Goal: Information Seeking & Learning: Learn about a topic

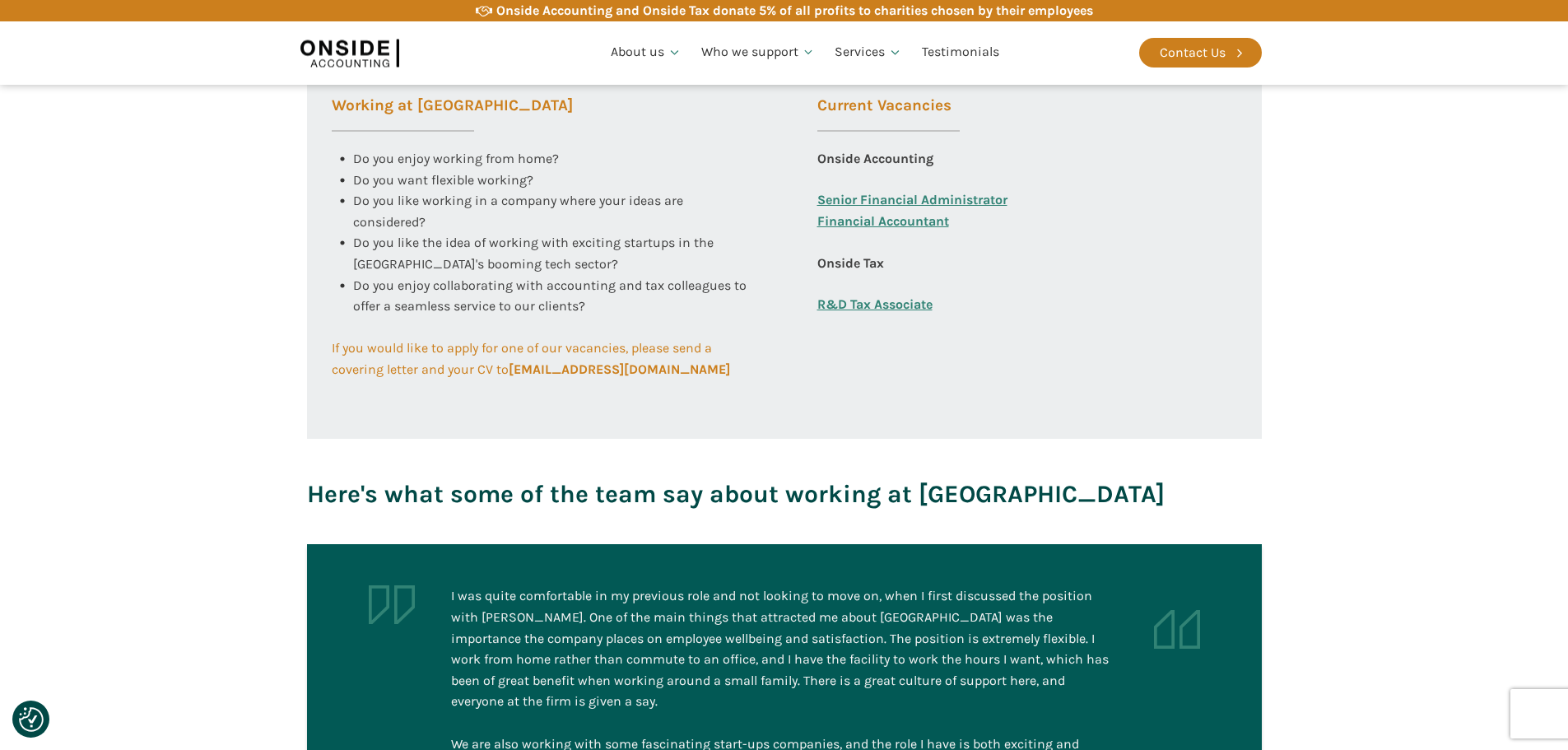
scroll to position [658, 0]
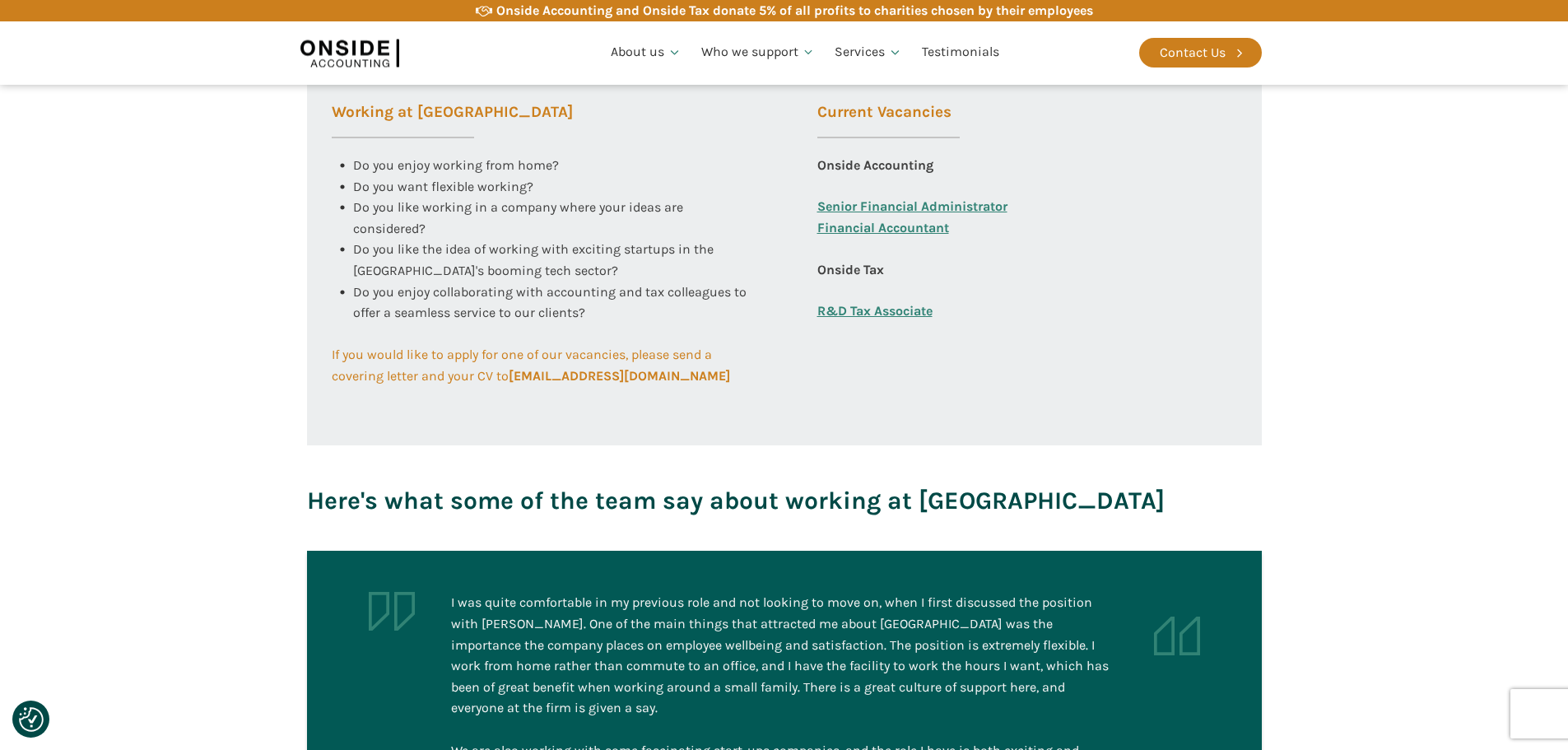
click at [878, 310] on link "R&D Tax Associate" at bounding box center [875, 311] width 116 height 22
click at [896, 207] on link "Senior Financial Administrator" at bounding box center [912, 207] width 190 height 22
click at [900, 232] on link "Financial Accountant" at bounding box center [883, 238] width 132 height 42
click at [926, 203] on link "Senior Financial Administrator" at bounding box center [912, 207] width 190 height 22
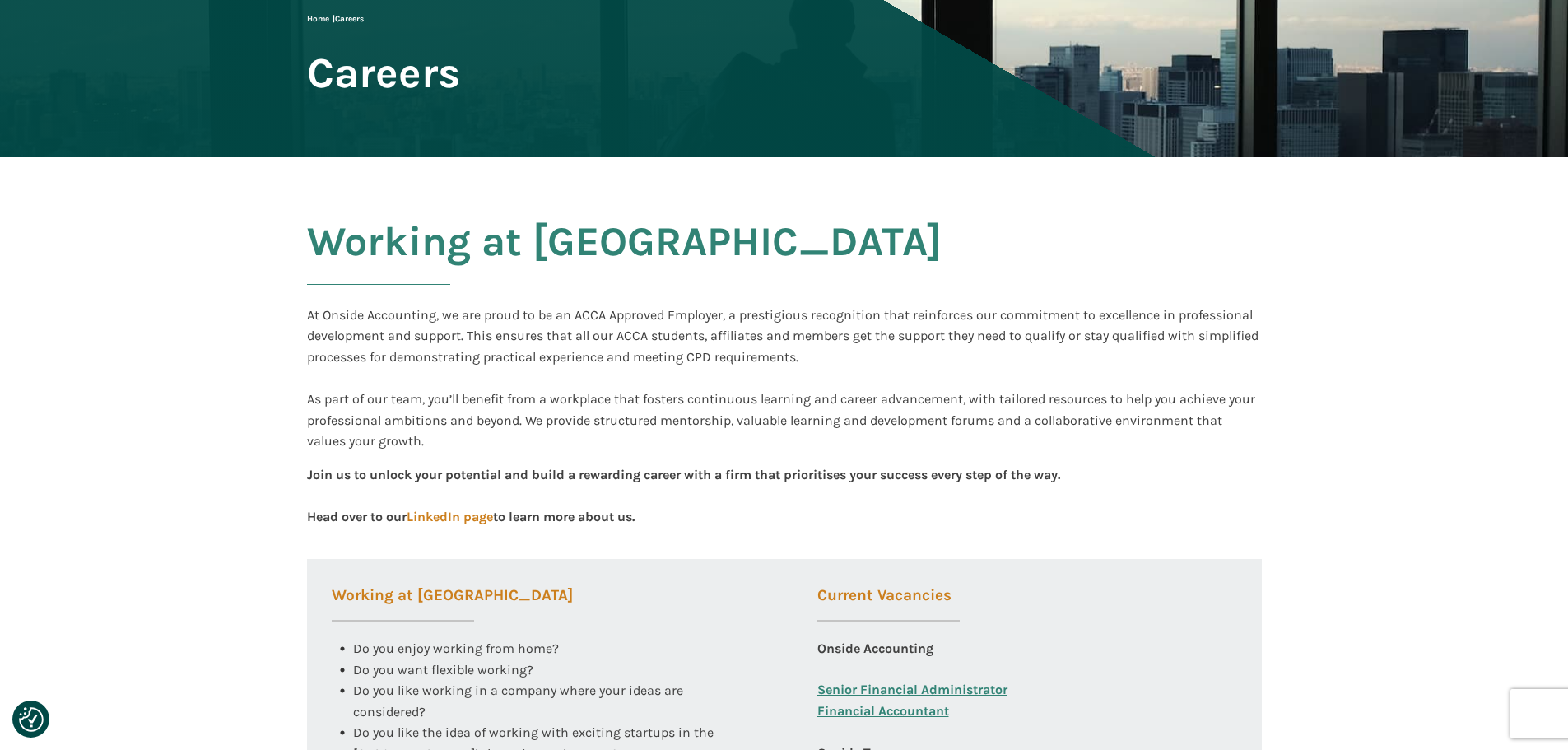
scroll to position [0, 0]
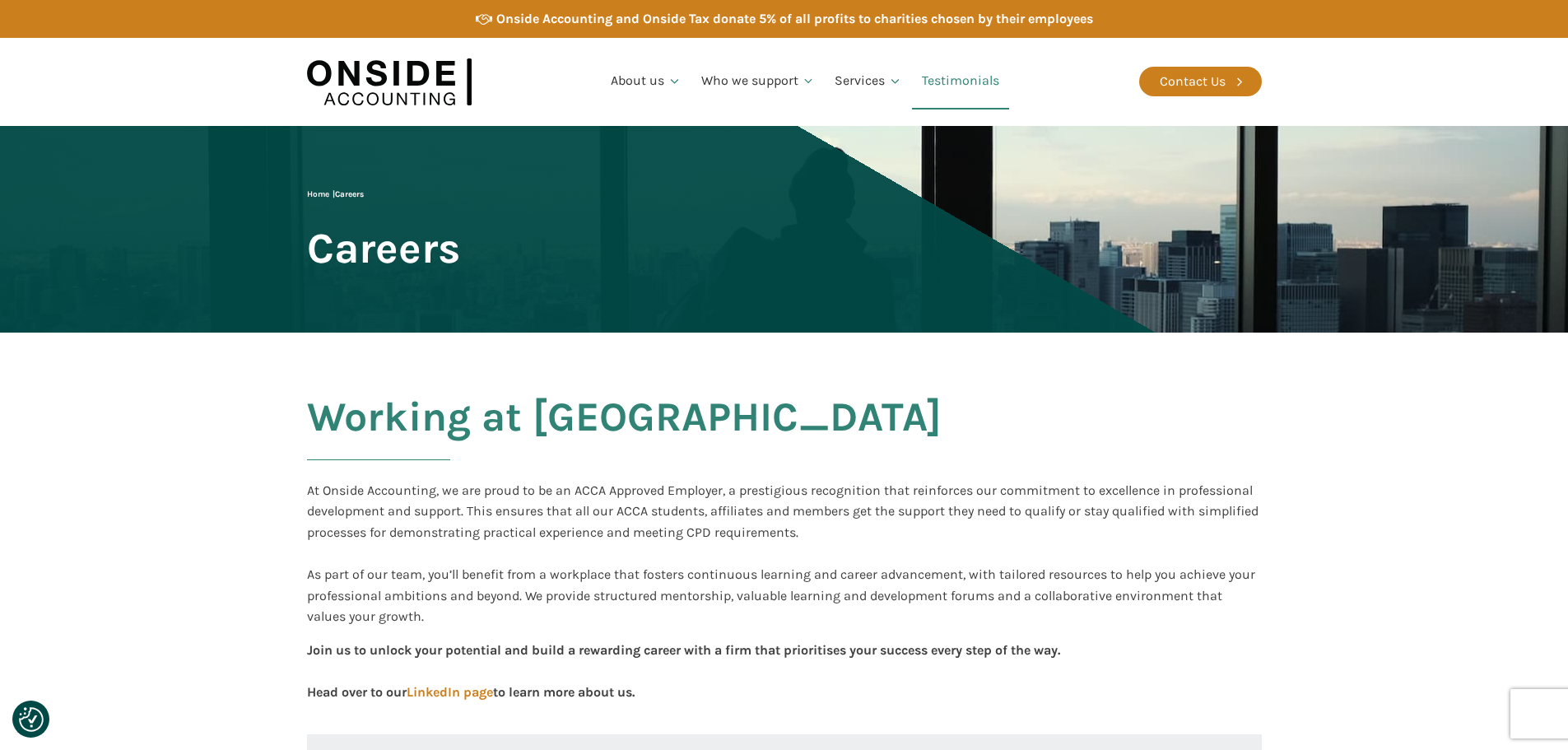
click at [966, 85] on link "Testimonials" at bounding box center [961, 81] width 97 height 56
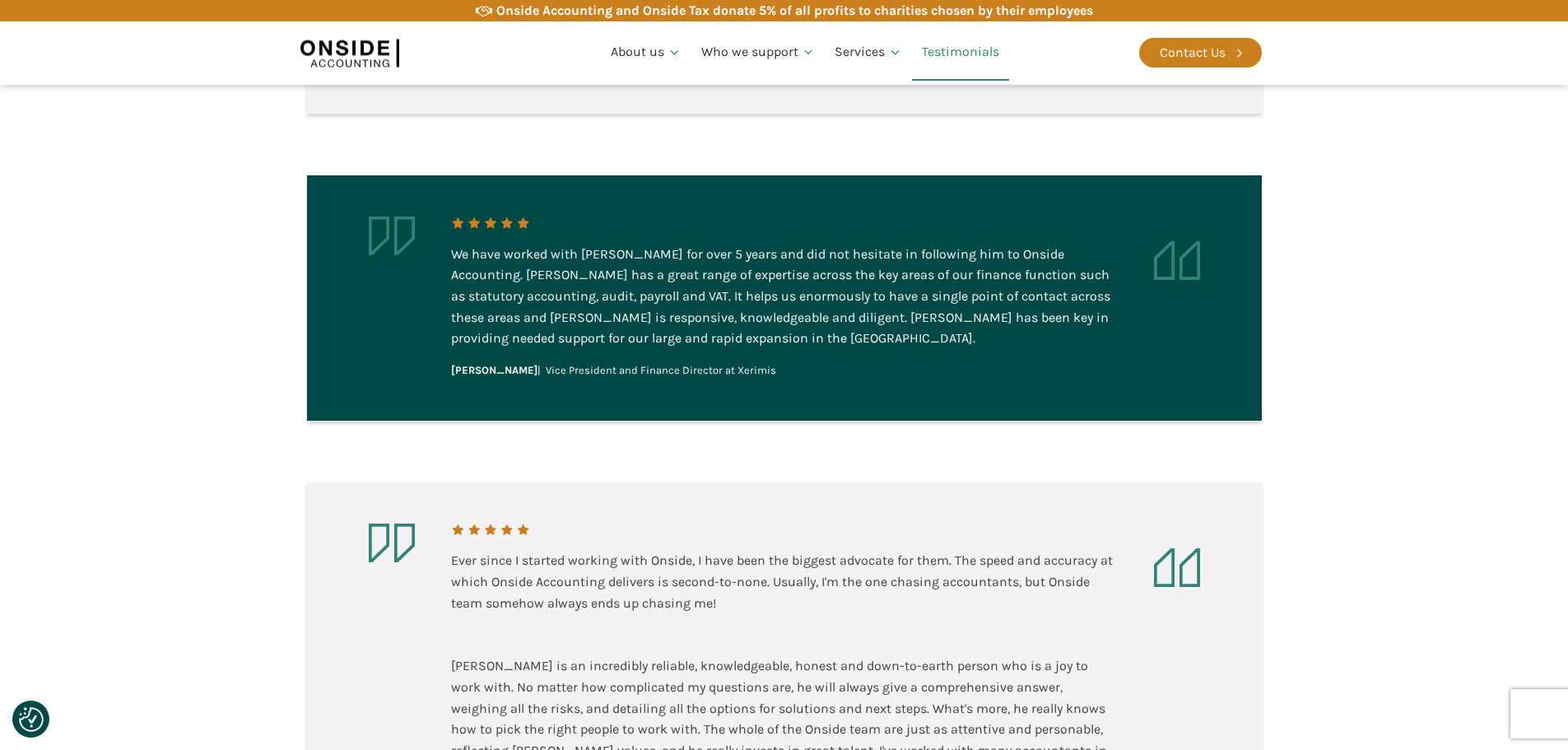
scroll to position [2633, 0]
